Goal: Task Accomplishment & Management: Manage account settings

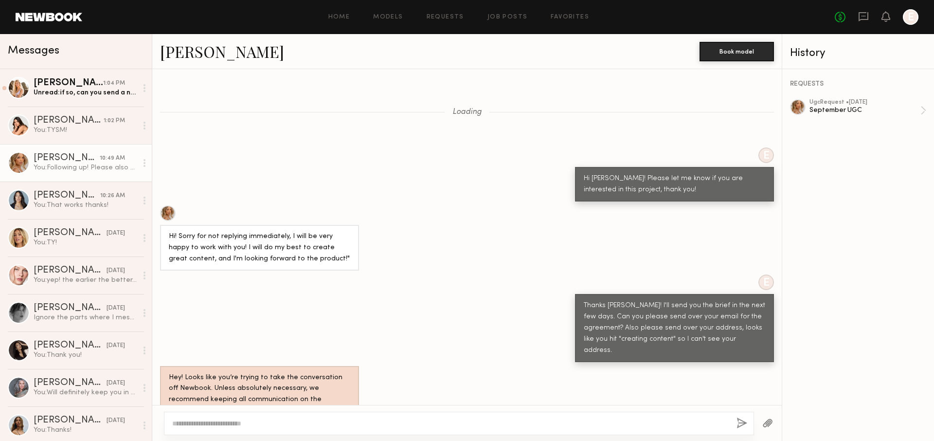
scroll to position [924, 0]
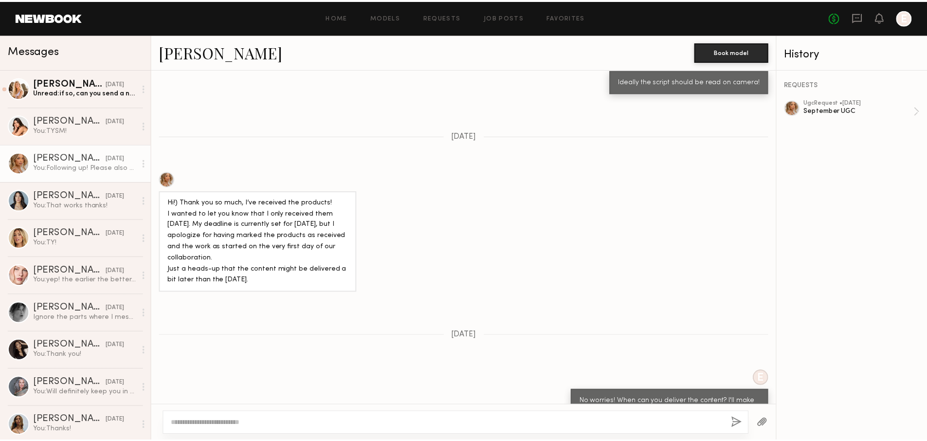
scroll to position [924, 0]
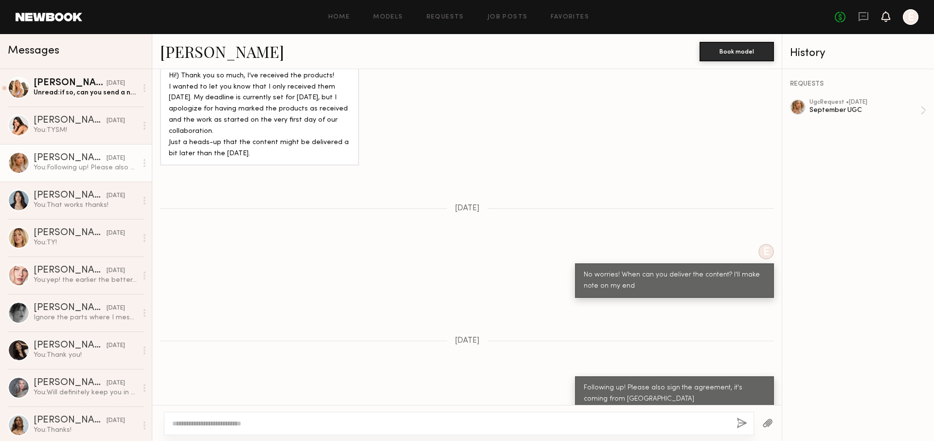
click at [884, 16] on icon at bounding box center [886, 16] width 8 height 7
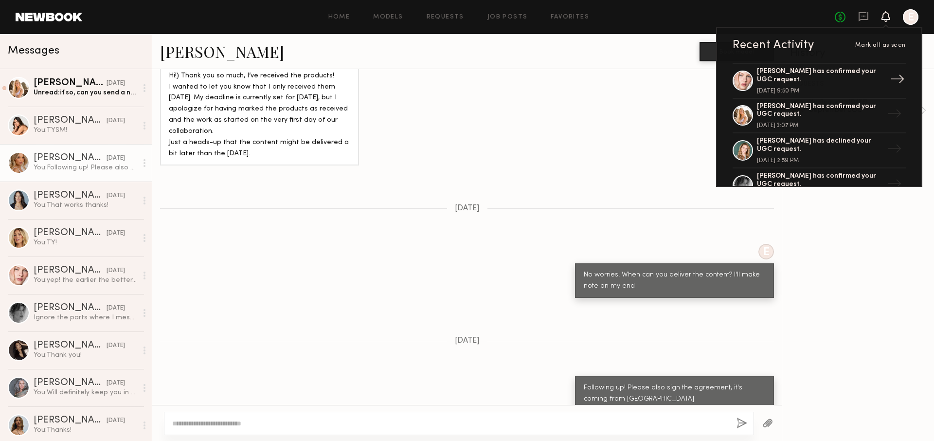
click at [868, 81] on div "Anastasiia M. has confirmed your UGC request." at bounding box center [820, 76] width 127 height 17
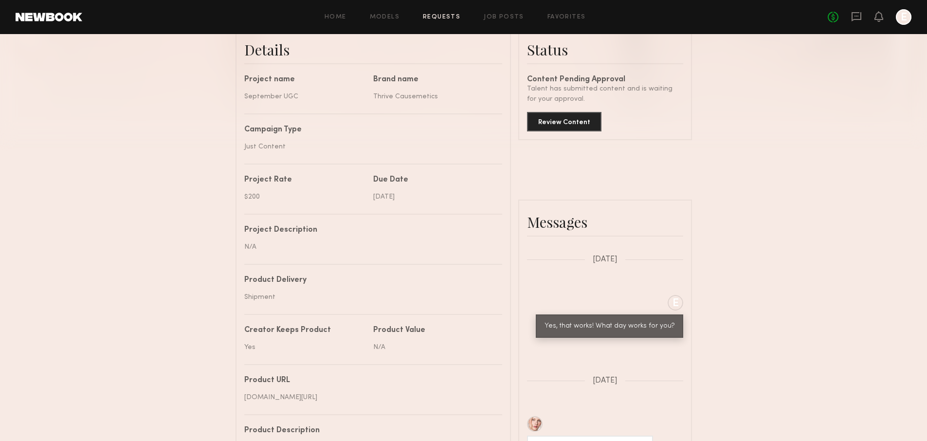
scroll to position [255, 0]
click at [572, 120] on button "Review Content" at bounding box center [564, 120] width 74 height 19
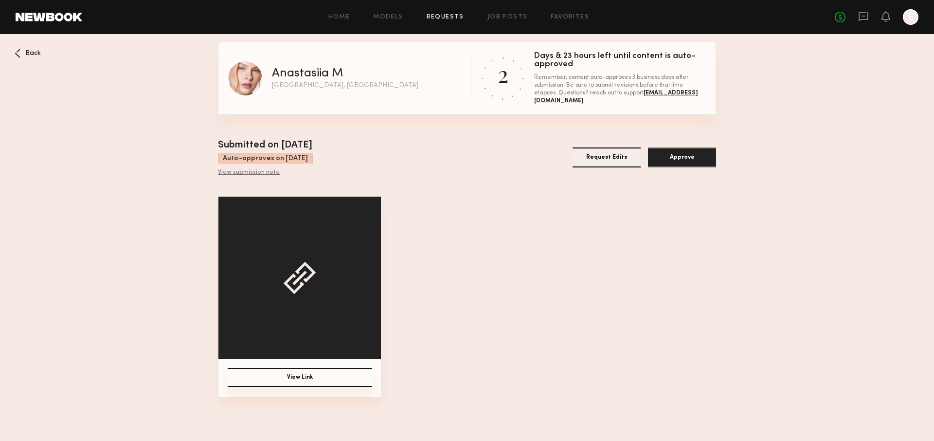
click at [258, 171] on div "View submission note" at bounding box center [265, 173] width 95 height 8
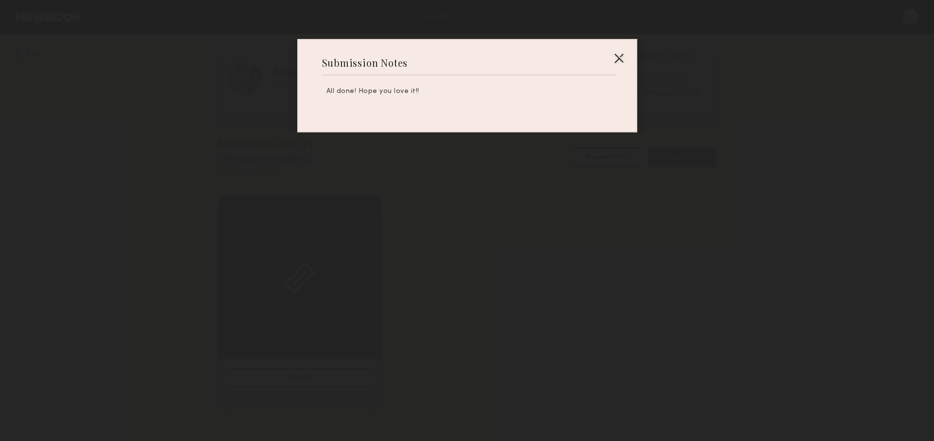
click at [258, 171] on div at bounding box center [467, 220] width 934 height 441
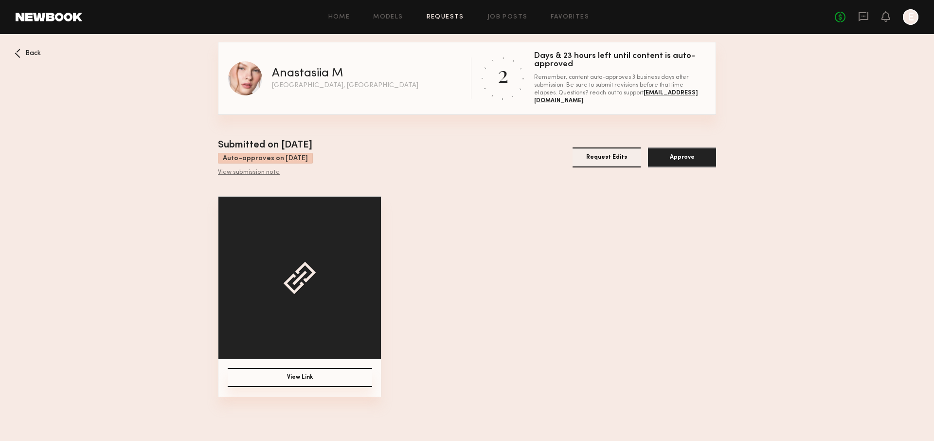
click at [322, 376] on button "View Link" at bounding box center [300, 377] width 145 height 19
